Goal: Task Accomplishment & Management: Complete application form

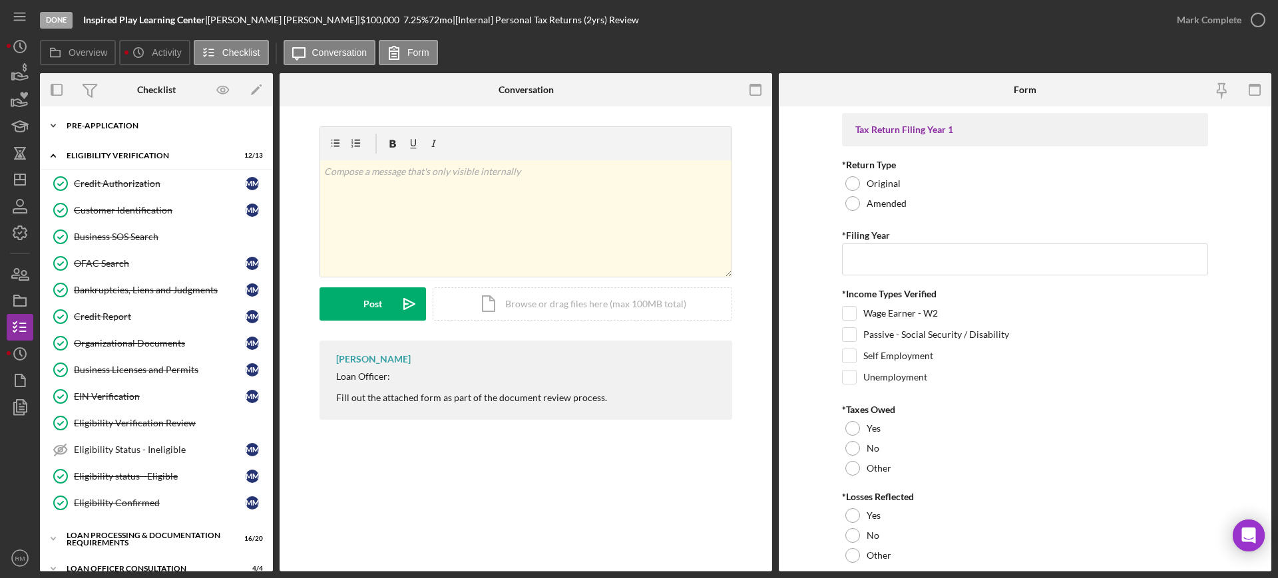
click at [126, 120] on div "Icon/Expander Pre-Application 7 / 10" at bounding box center [156, 125] width 233 height 27
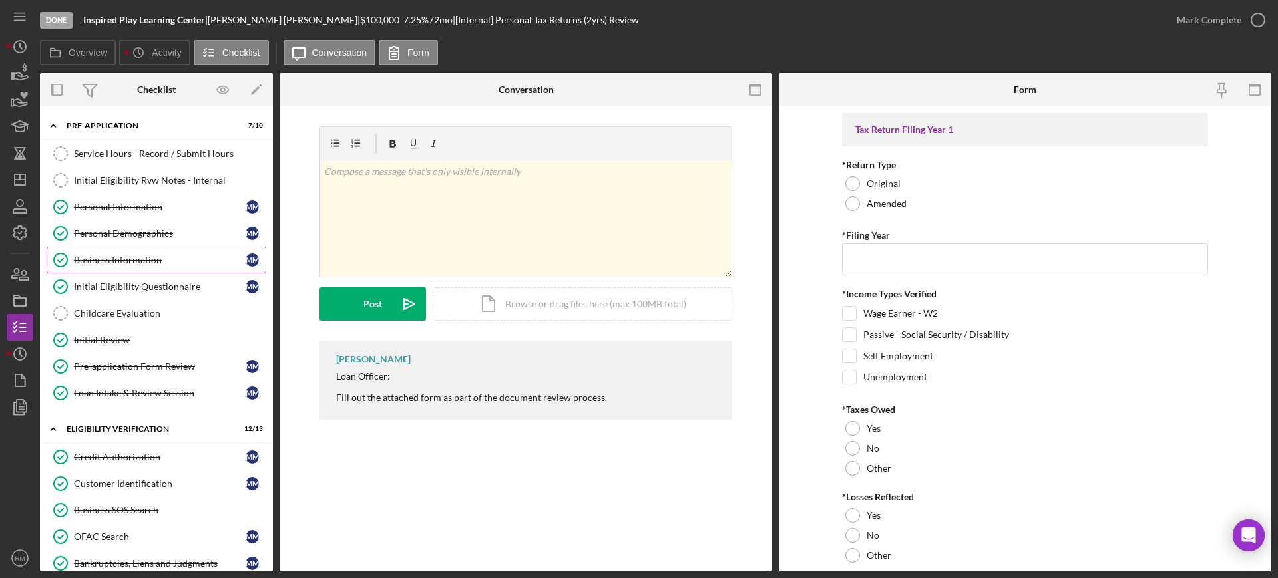
click at [114, 268] on link "Business Information Business Information M M" at bounding box center [157, 260] width 220 height 27
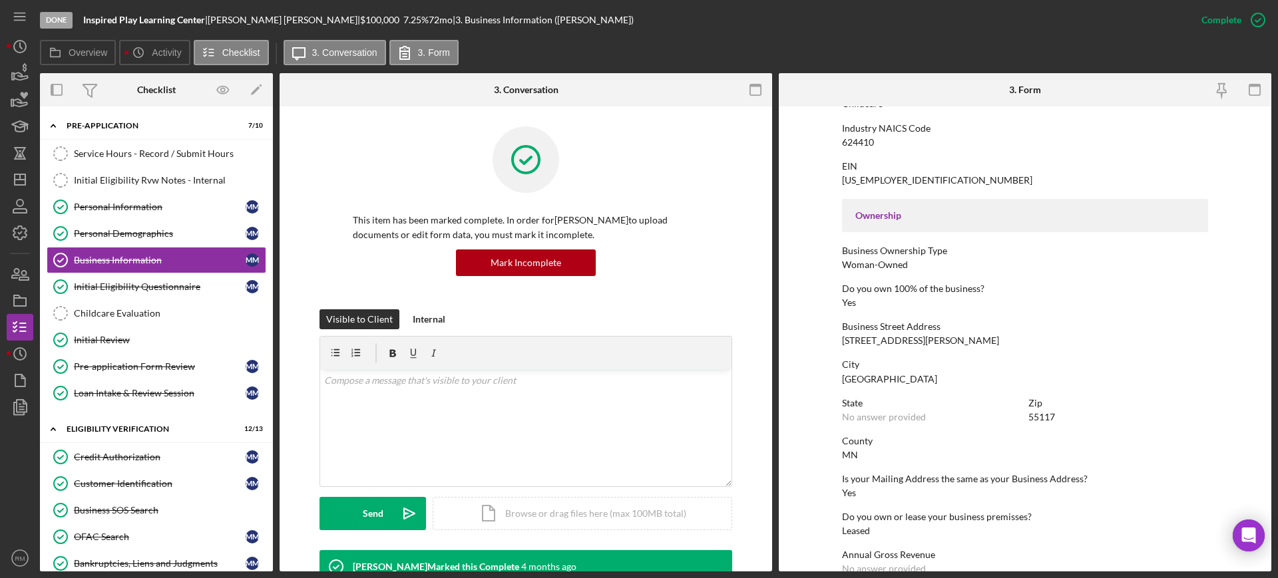
scroll to position [538, 0]
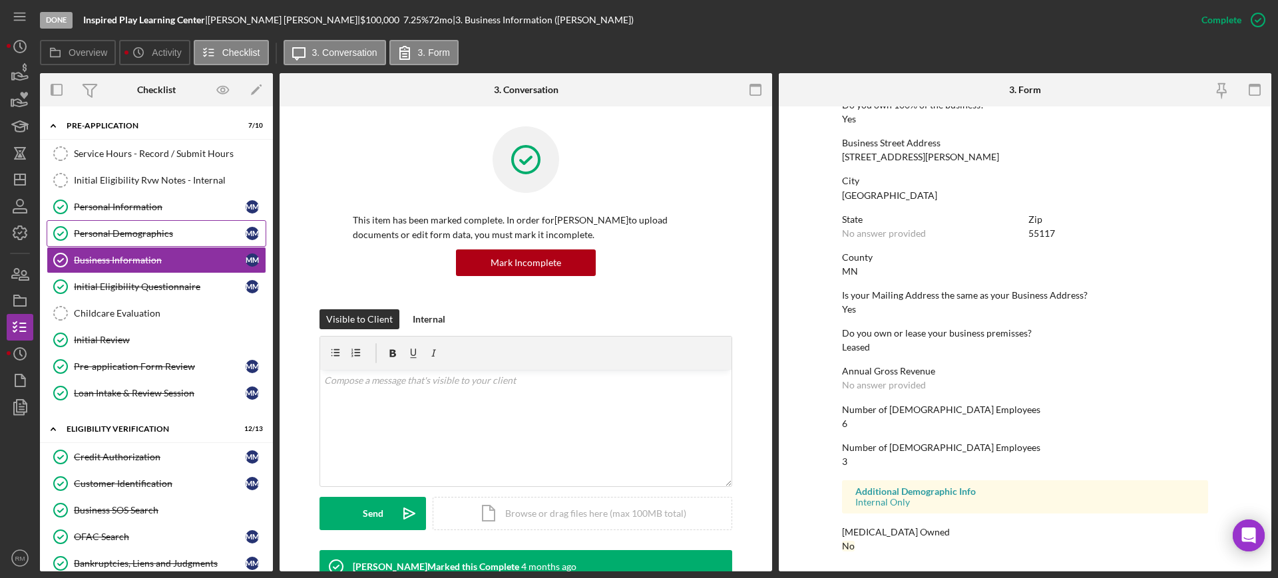
click at [137, 238] on div "Personal Demographics" at bounding box center [160, 233] width 172 height 11
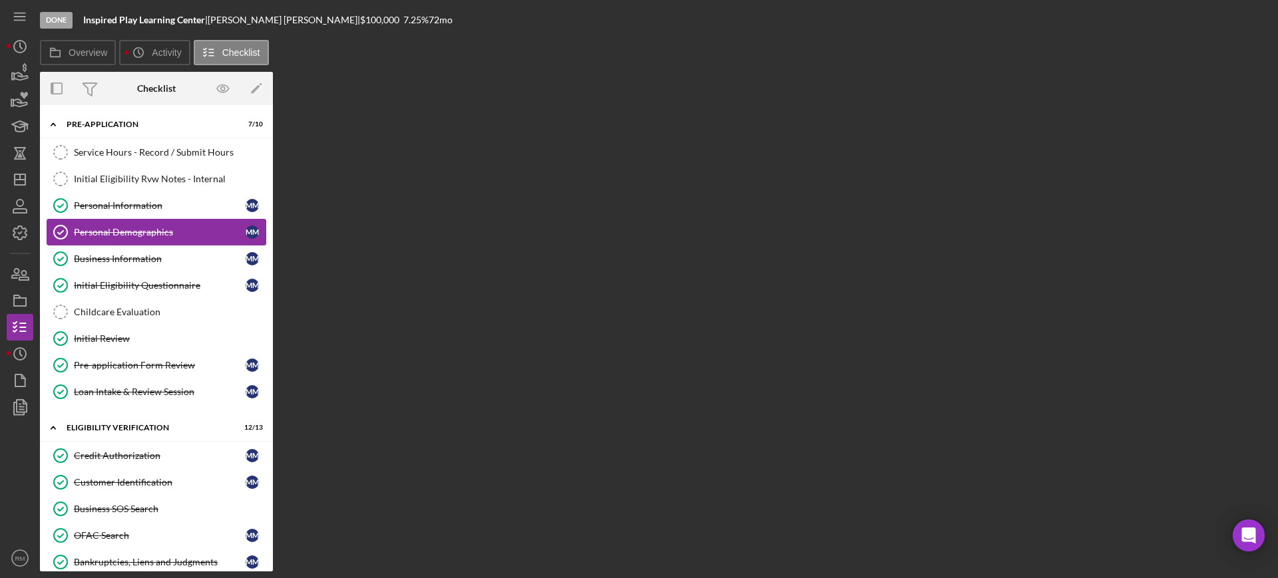
click at [175, 225] on link "Personal Demographics Personal Demographics M M" at bounding box center [157, 232] width 220 height 27
click at [140, 206] on div "Personal Information" at bounding box center [160, 205] width 172 height 11
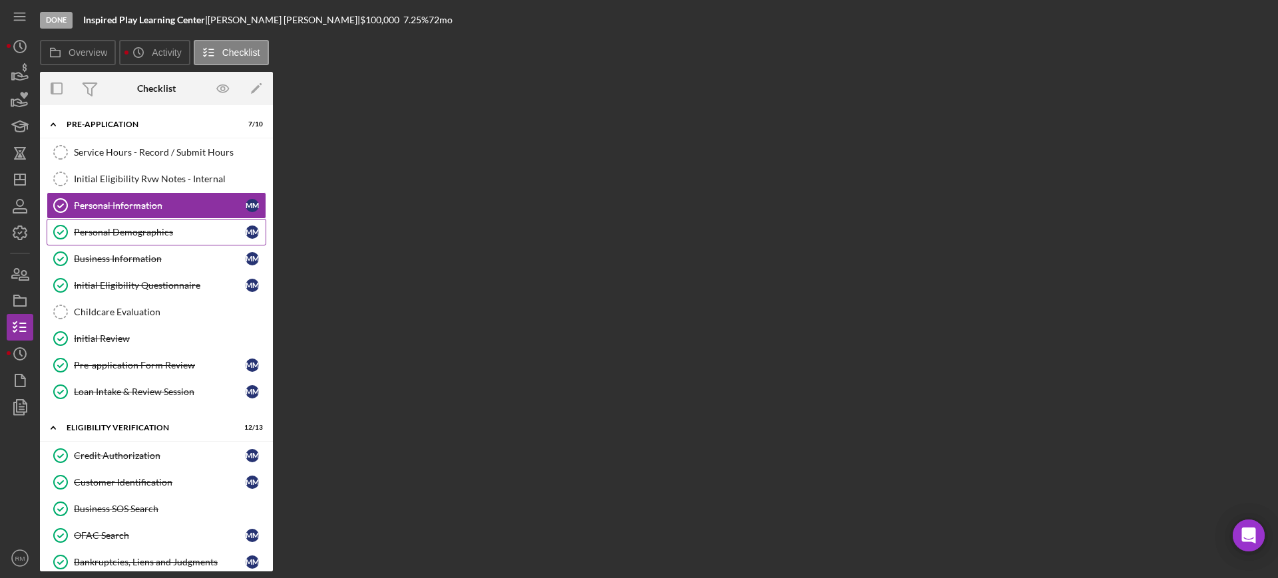
click at [142, 230] on div "Personal Demographics" at bounding box center [160, 232] width 172 height 11
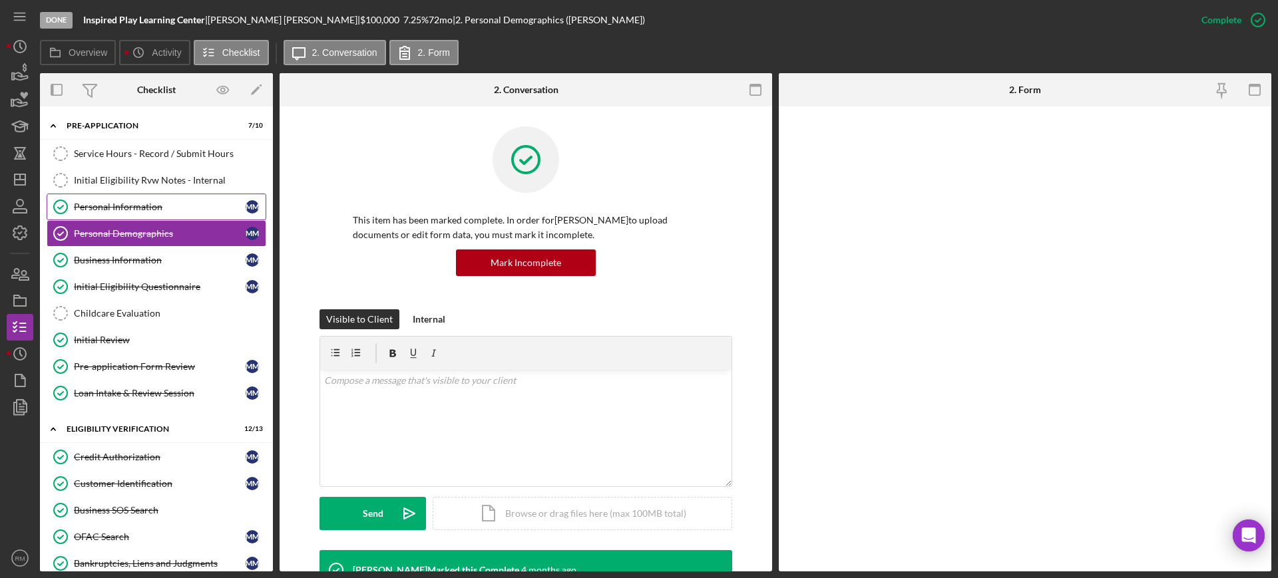
click at [124, 203] on div "Personal Information" at bounding box center [160, 207] width 172 height 11
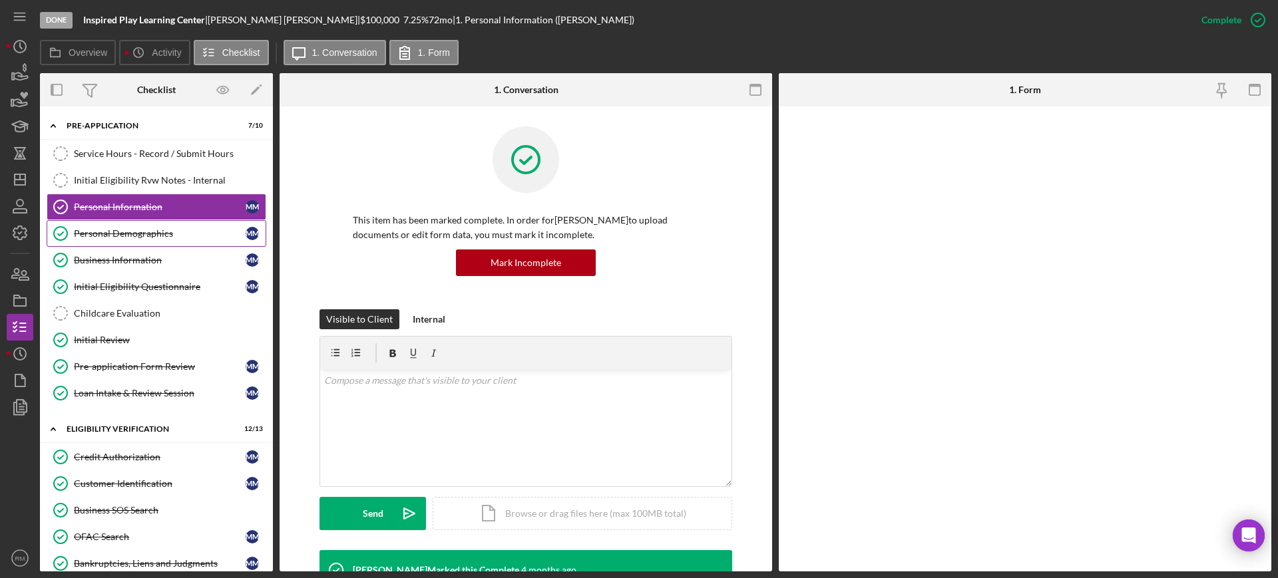
click at [133, 234] on div "Personal Demographics" at bounding box center [160, 233] width 172 height 11
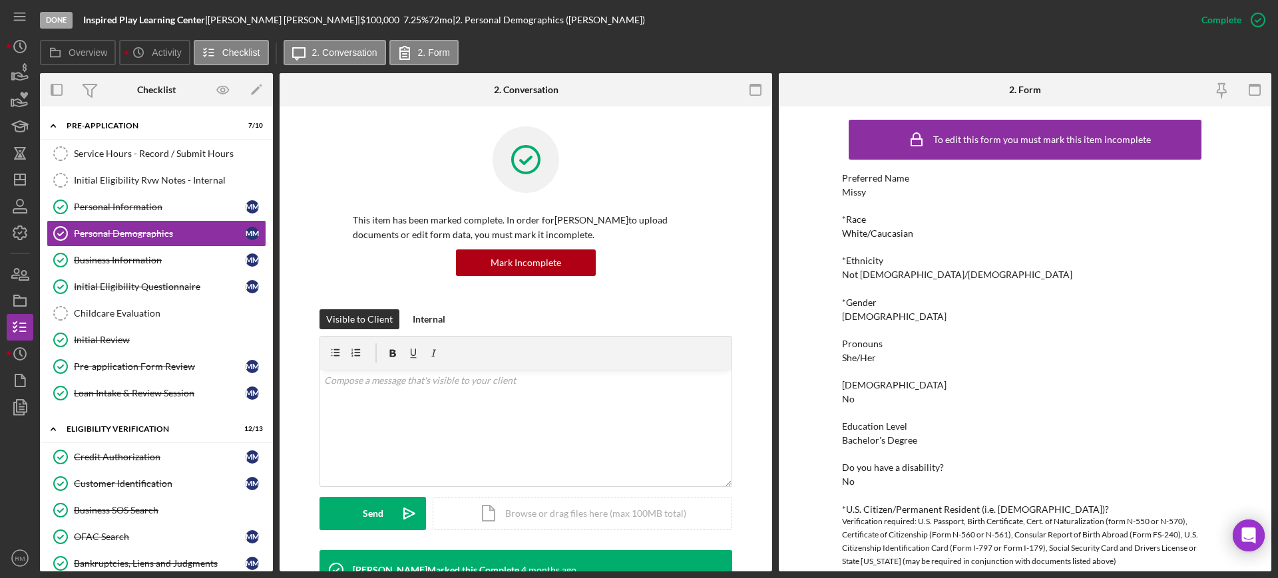
scroll to position [279, 0]
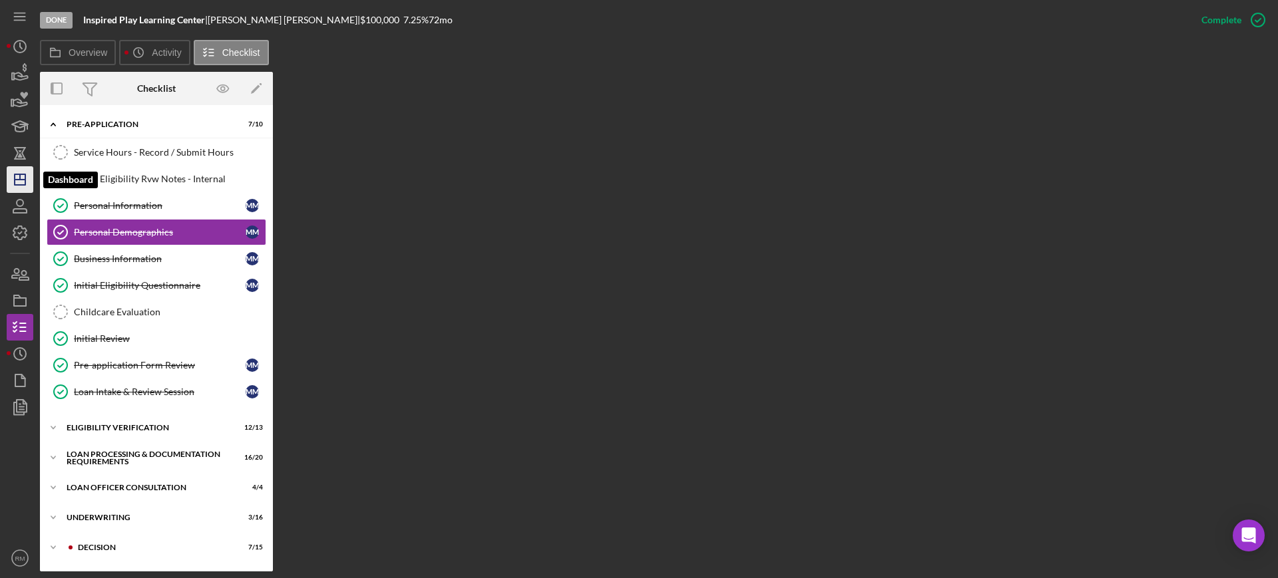
click at [26, 168] on icon "Icon/Dashboard" at bounding box center [19, 179] width 33 height 33
